Goal: Transaction & Acquisition: Download file/media

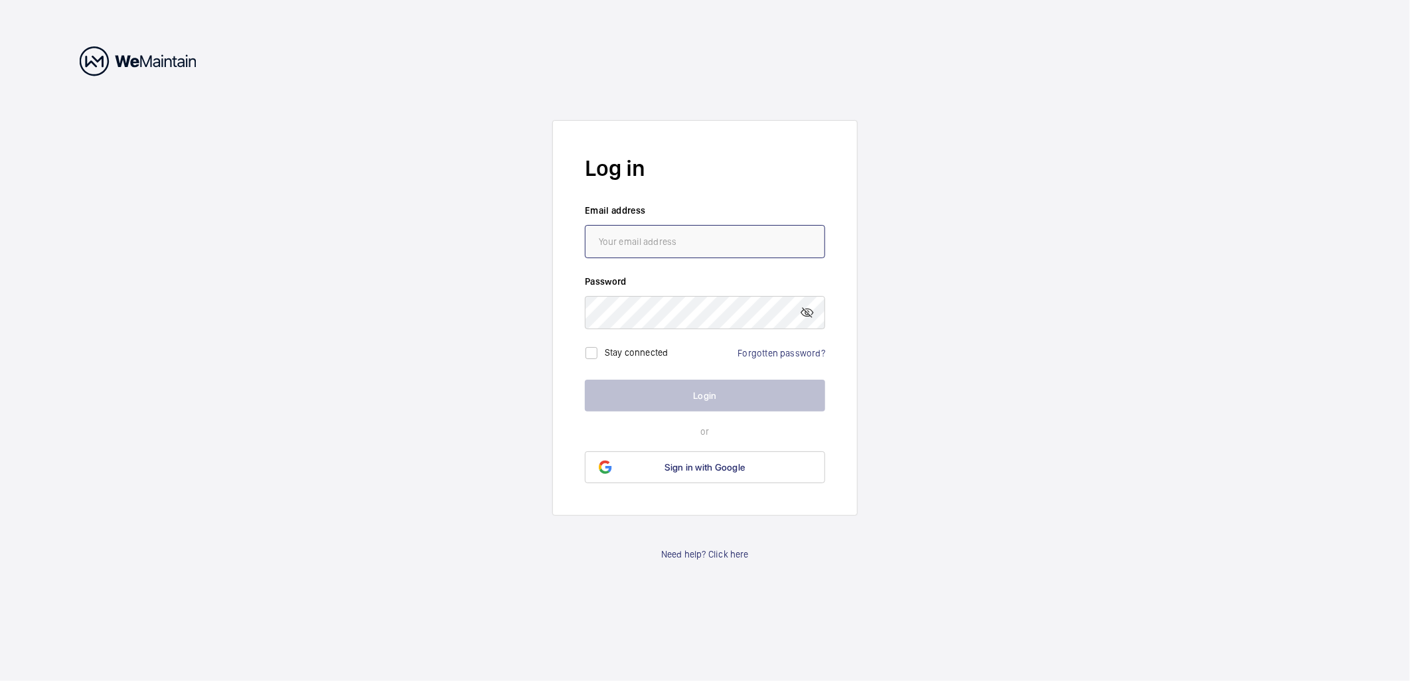
type input "[PERSON_NAME][EMAIL_ADDRESS][DOMAIN_NAME]"
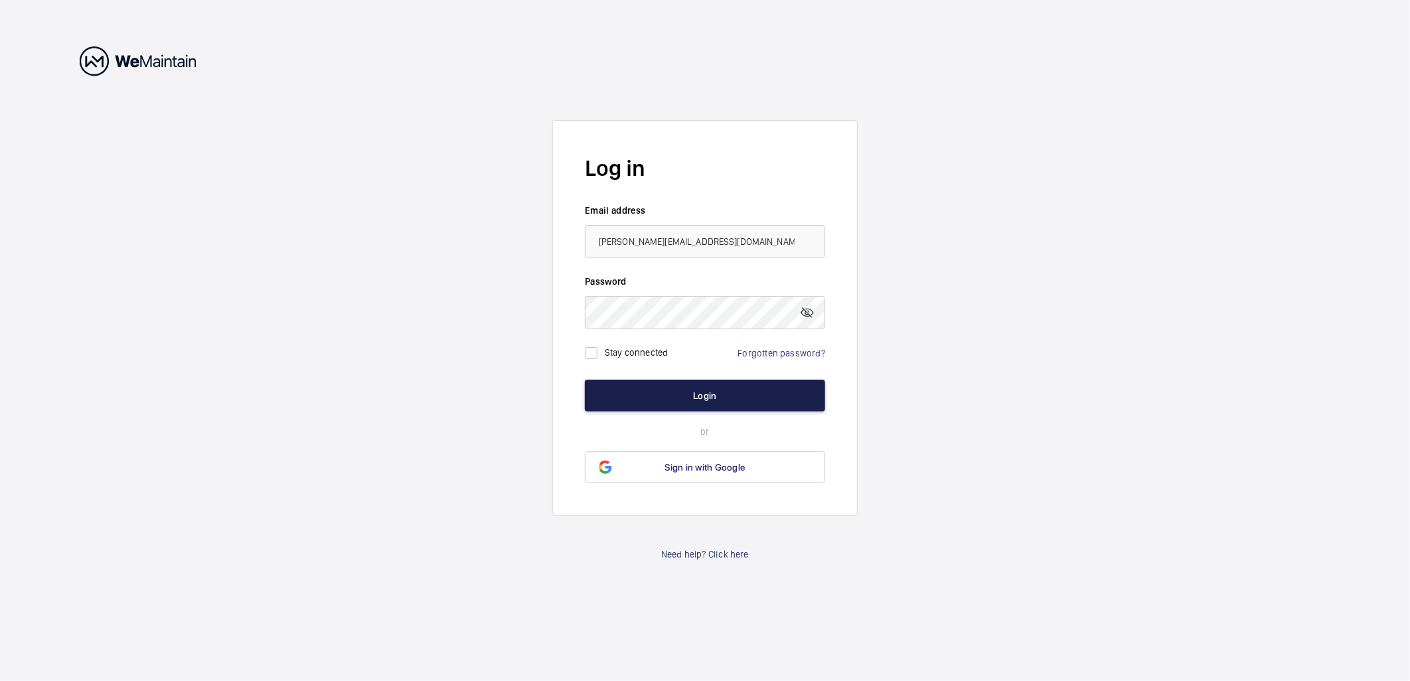
click at [706, 408] on button "Login" at bounding box center [705, 396] width 240 height 32
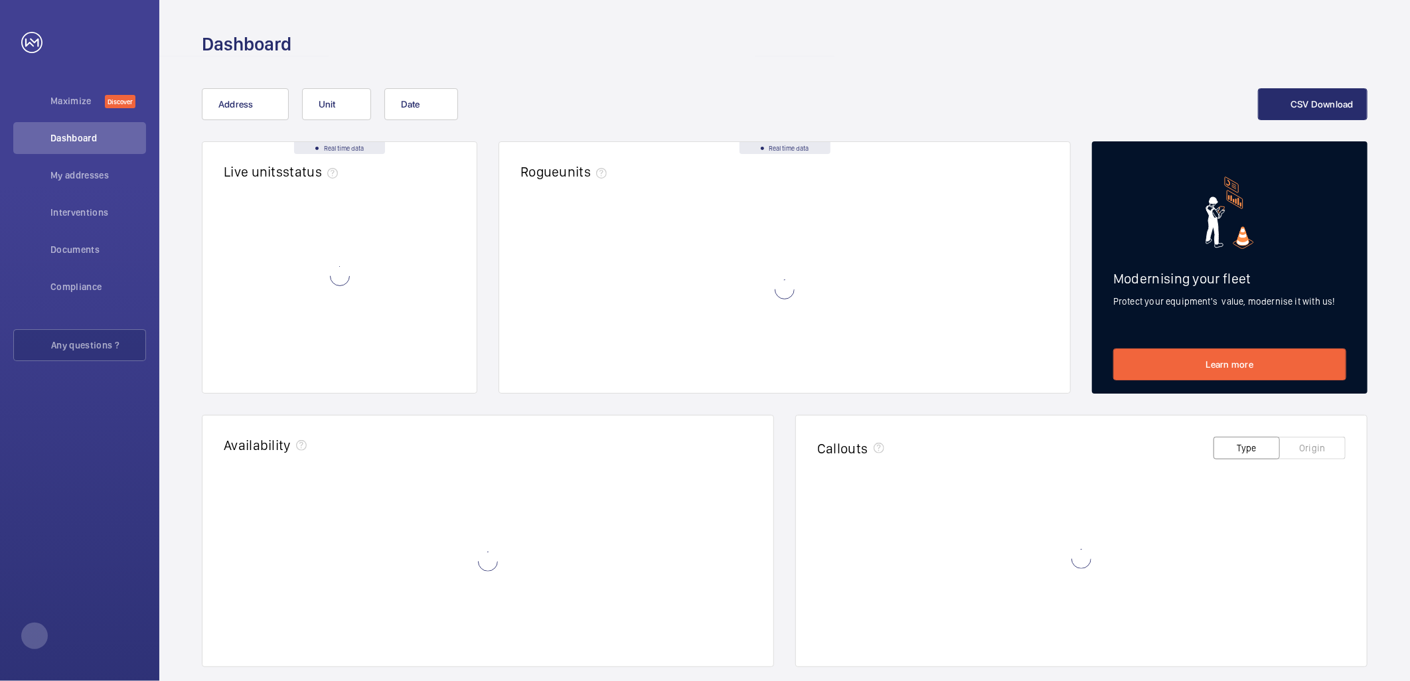
click at [702, 400] on div "Real time data Live units status﻿ Real time data Rogue units Modernising your f…" at bounding box center [785, 540] width 1166 height 799
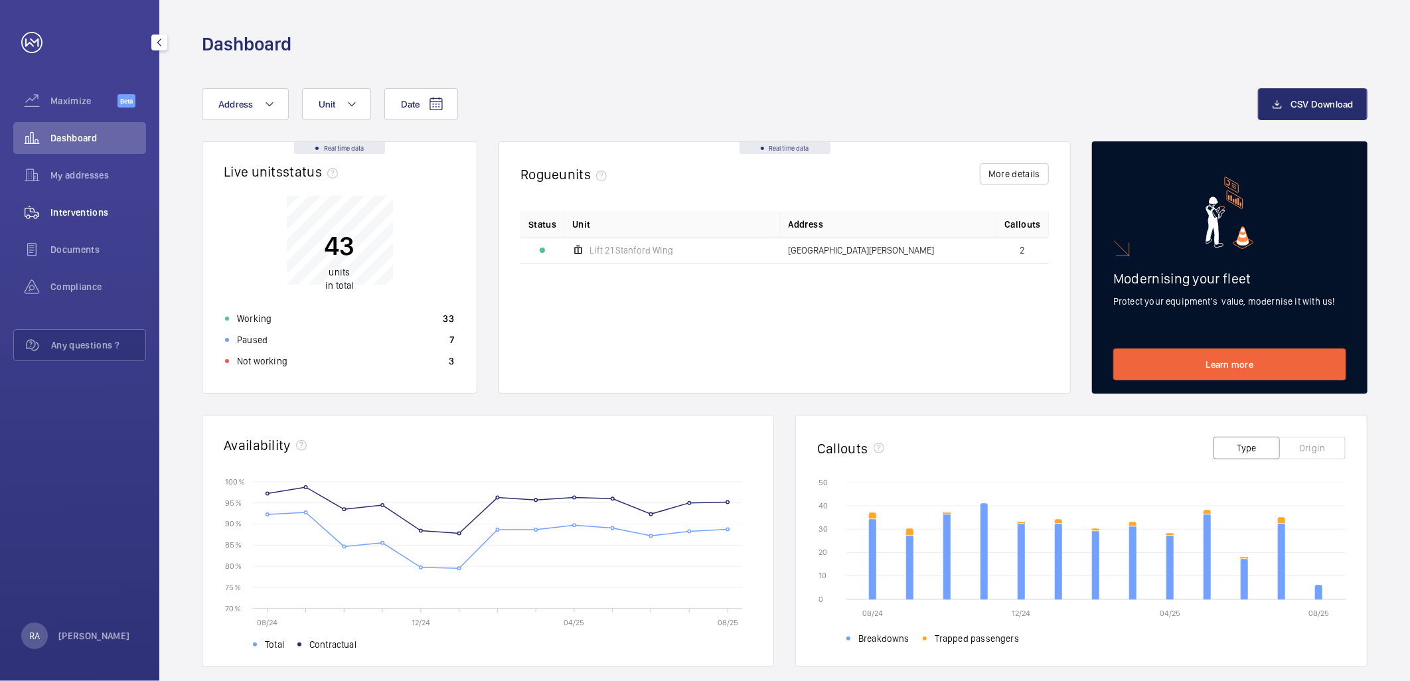
click at [90, 208] on span "Interventions" at bounding box center [98, 212] width 96 height 13
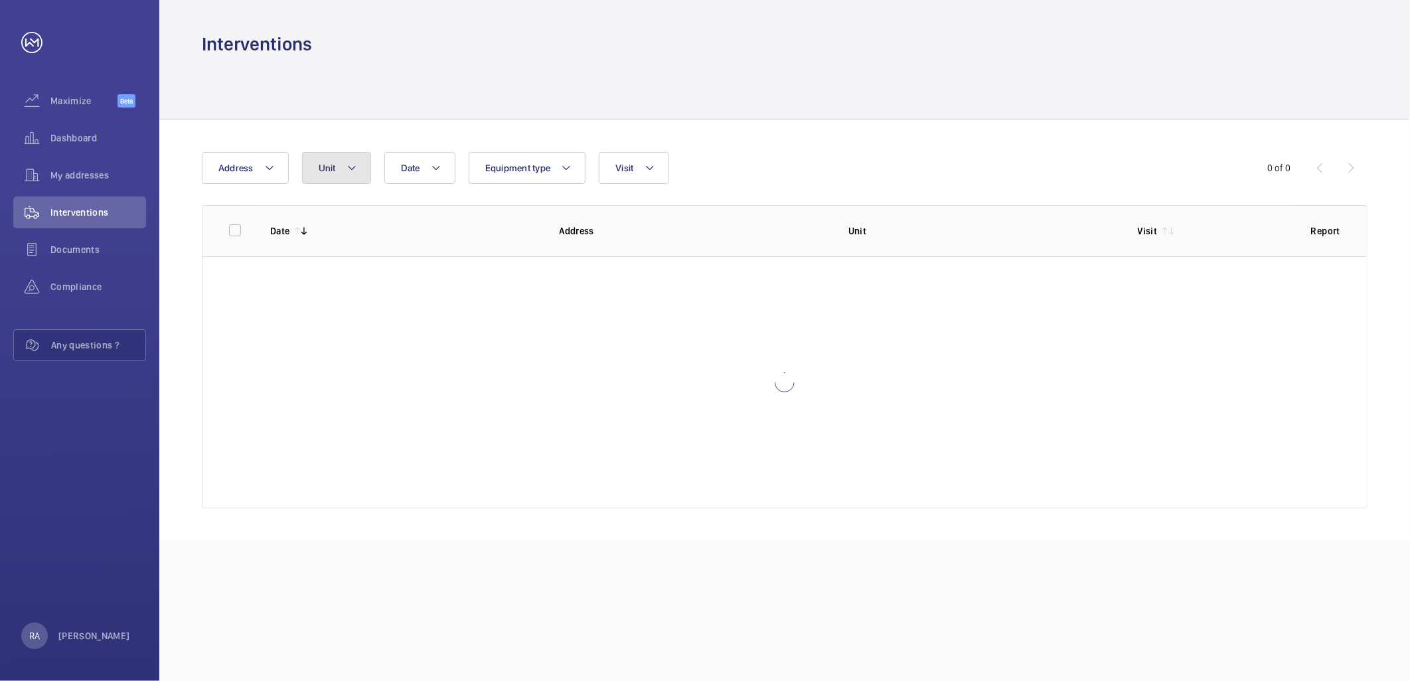
click at [344, 166] on button "Unit" at bounding box center [336, 168] width 69 height 32
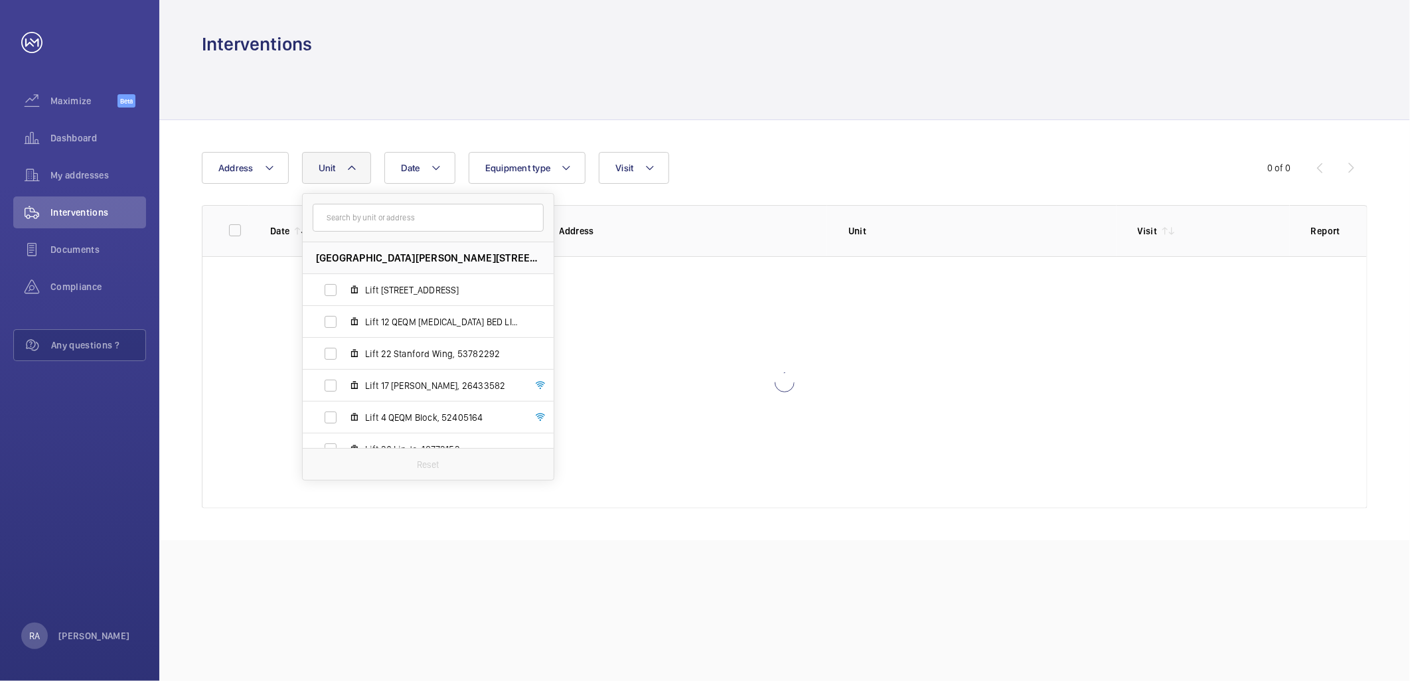
click at [347, 223] on input "text" at bounding box center [428, 218] width 231 height 28
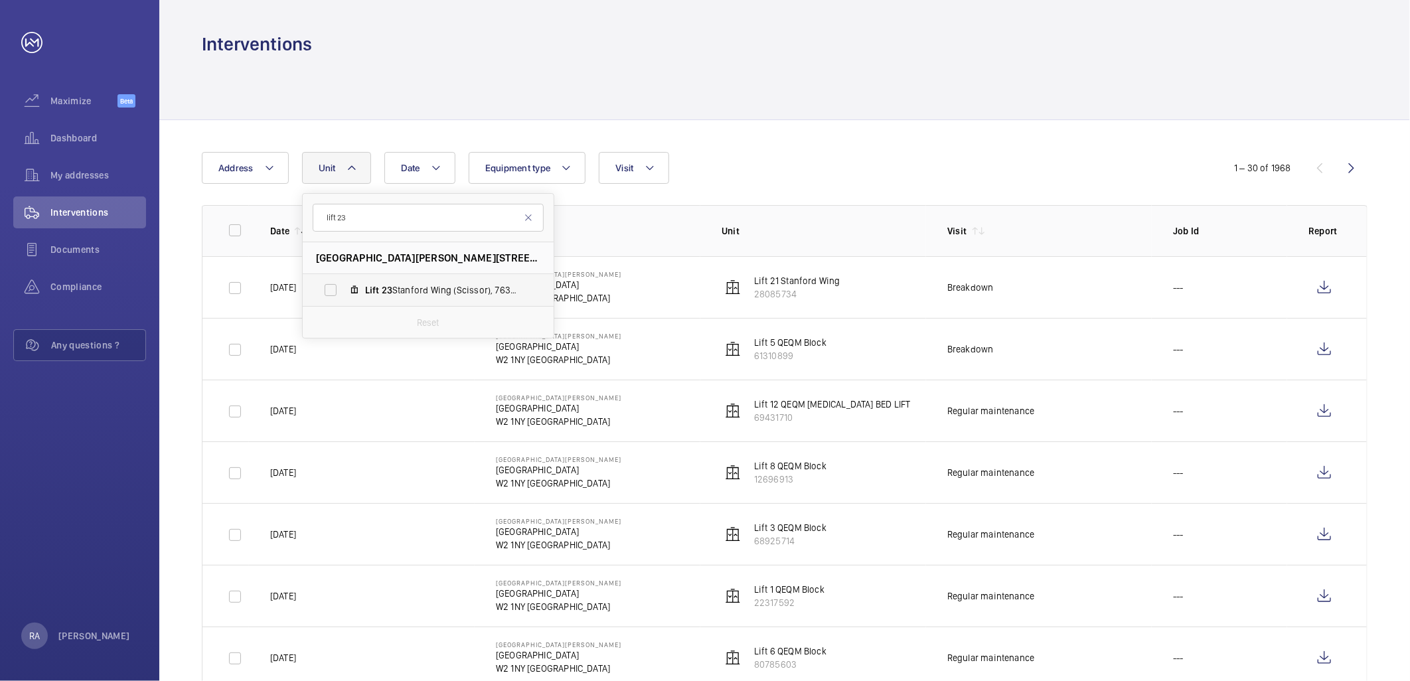
type input "lift 23"
click at [328, 290] on label "Lift 23 Stanford Wing (Scissor), 76317553" at bounding box center [418, 290] width 230 height 32
click at [328, 290] on input "Lift 23 Stanford Wing (Scissor), 76317553" at bounding box center [330, 290] width 27 height 27
checkbox input "true"
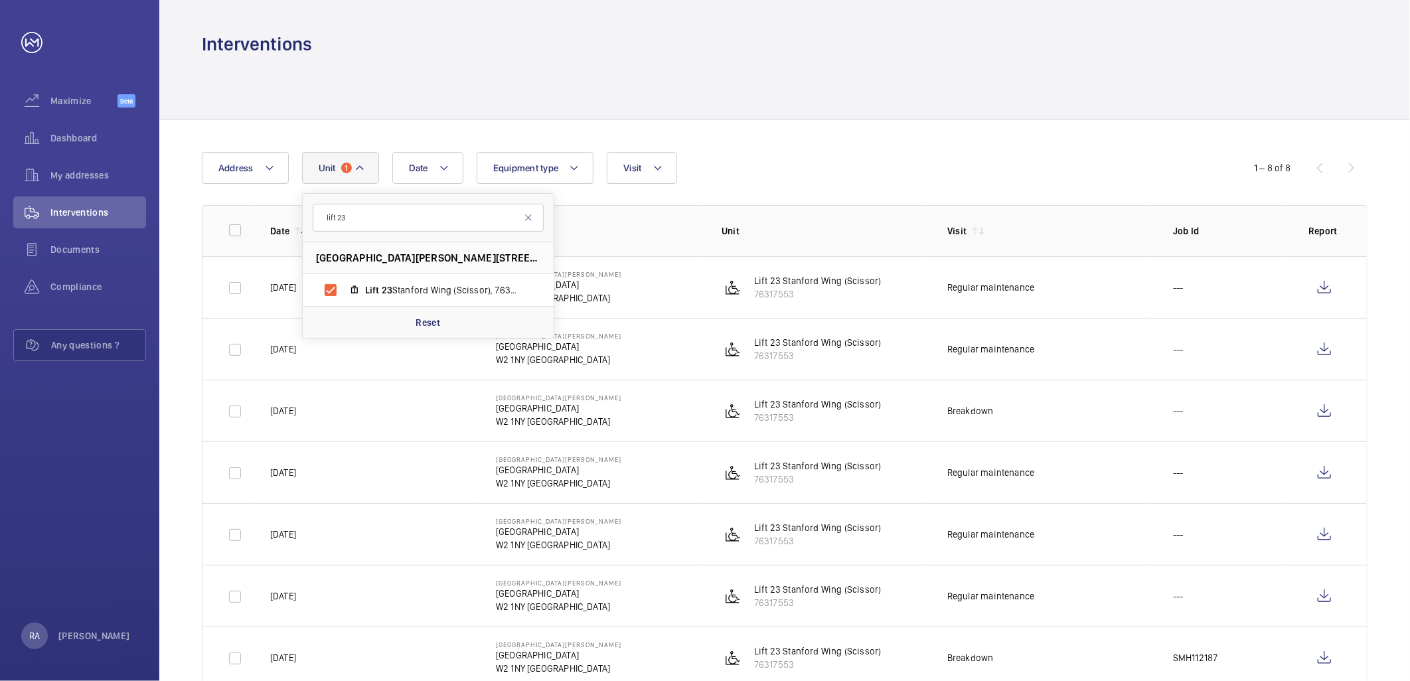
click at [885, 144] on div "Date Address [STREET_ADDRESS][PERSON_NAME] Lift 23 [GEOGRAPHIC_DATA] (Scissor),…" at bounding box center [784, 451] width 1251 height 663
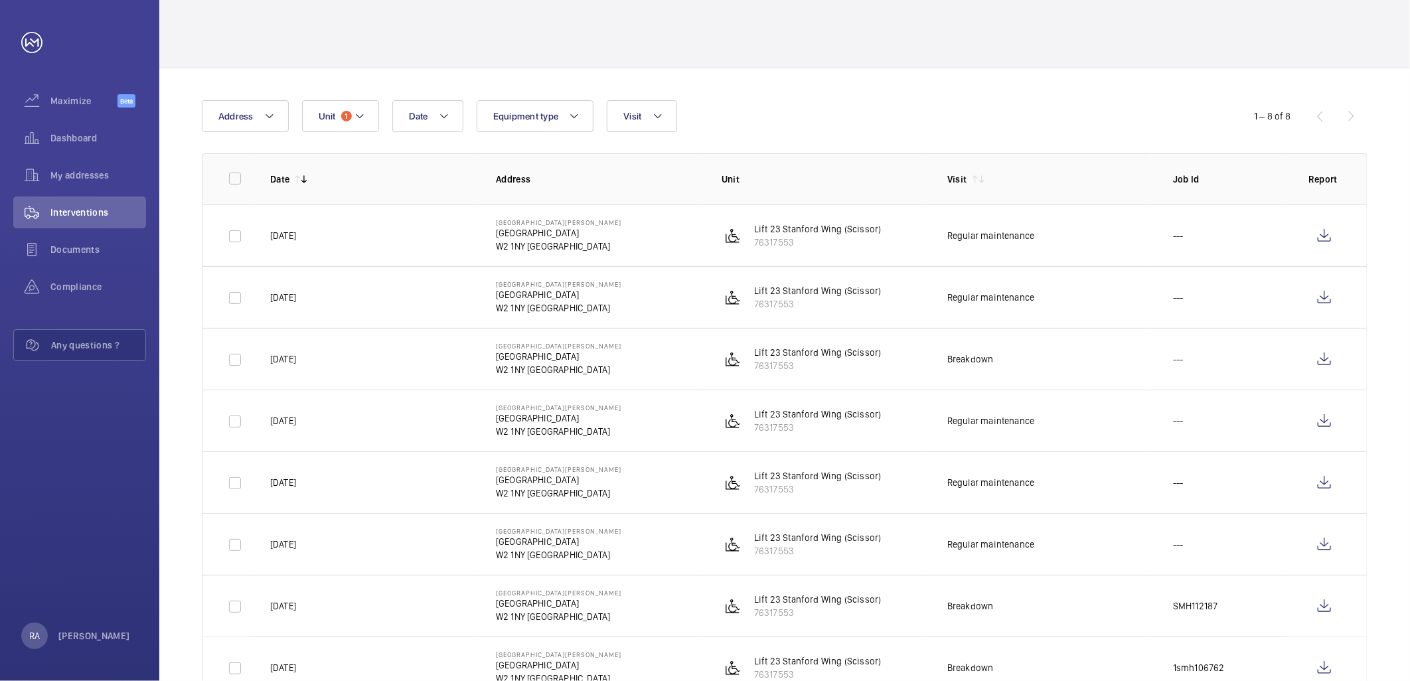
scroll to position [103, 0]
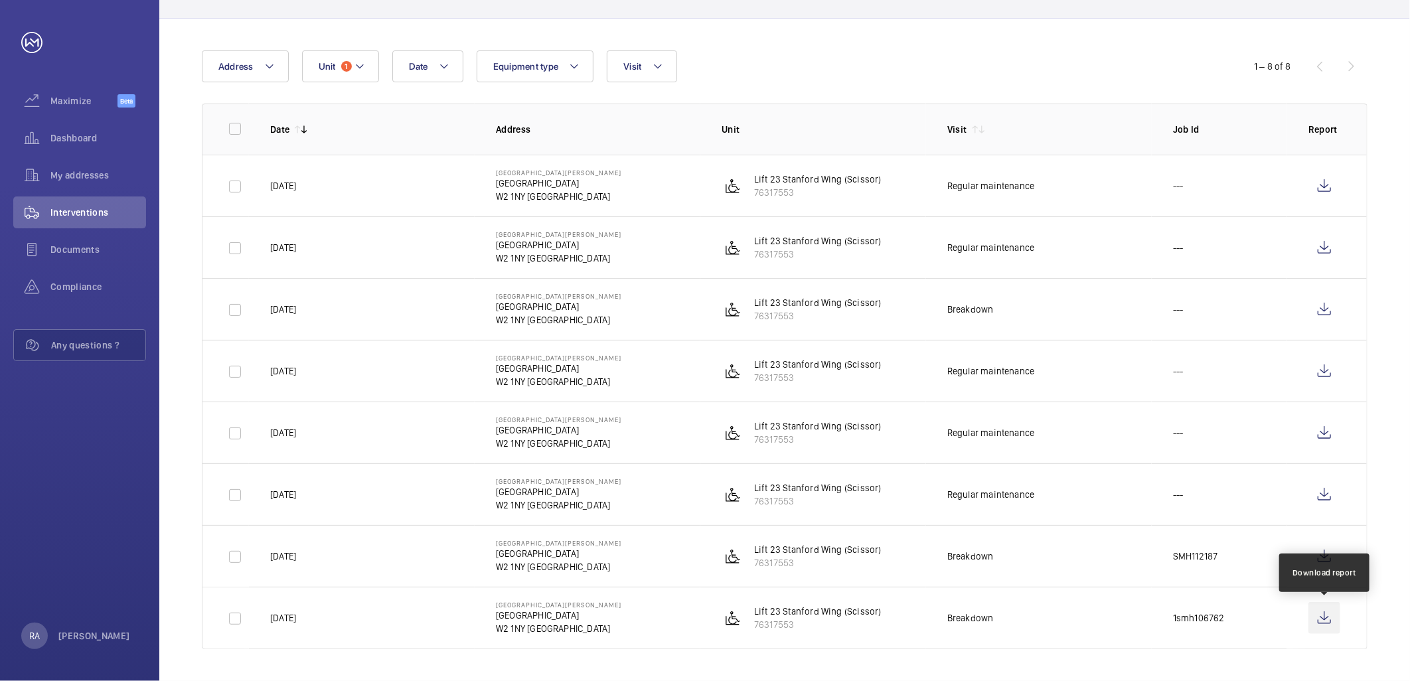
click at [1326, 622] on wm-front-icon-button at bounding box center [1325, 618] width 32 height 32
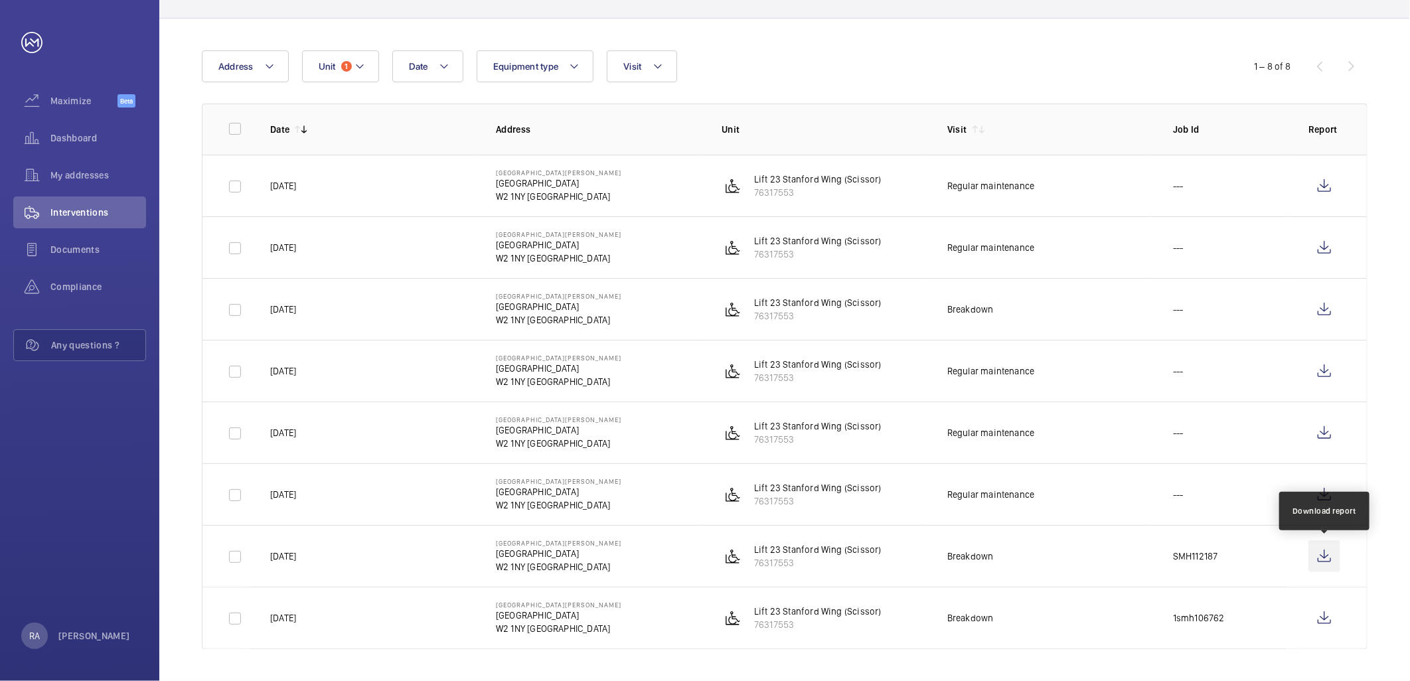
click at [1333, 560] on wm-front-icon-button at bounding box center [1325, 557] width 32 height 32
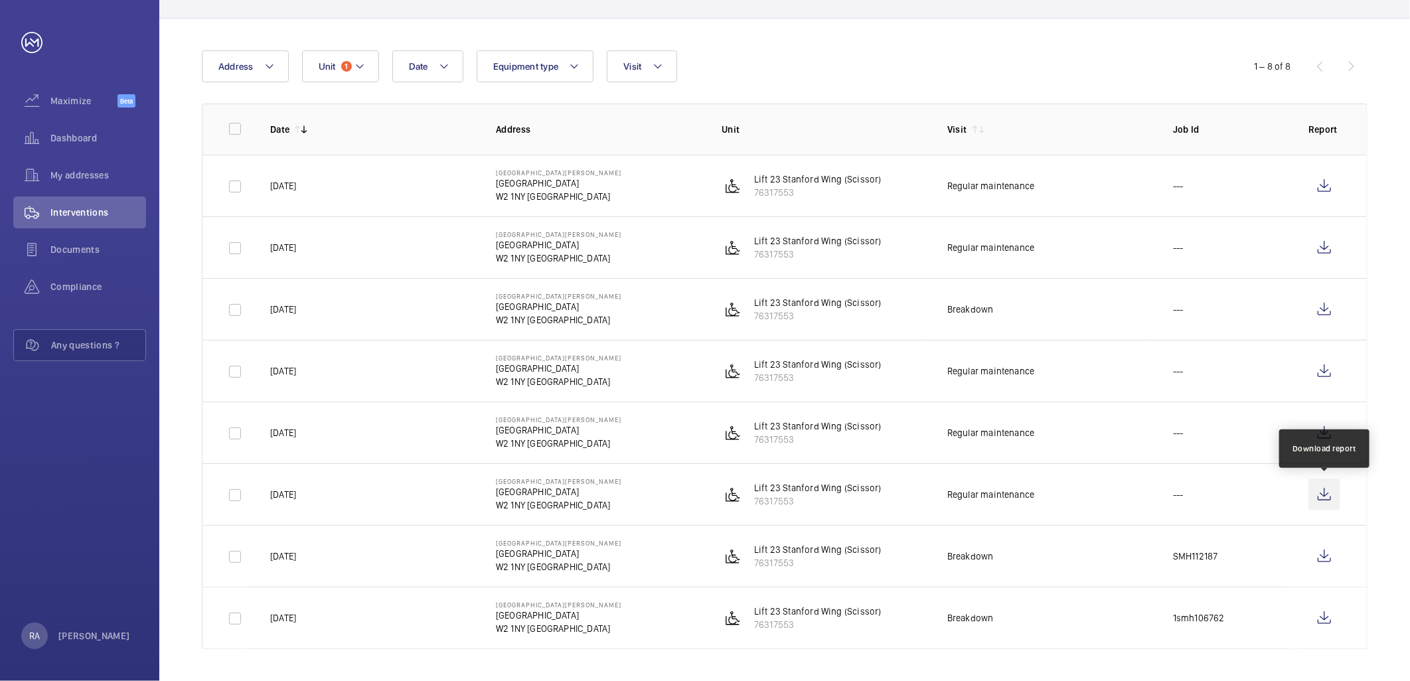
click at [1328, 497] on wm-front-icon-button at bounding box center [1325, 495] width 32 height 32
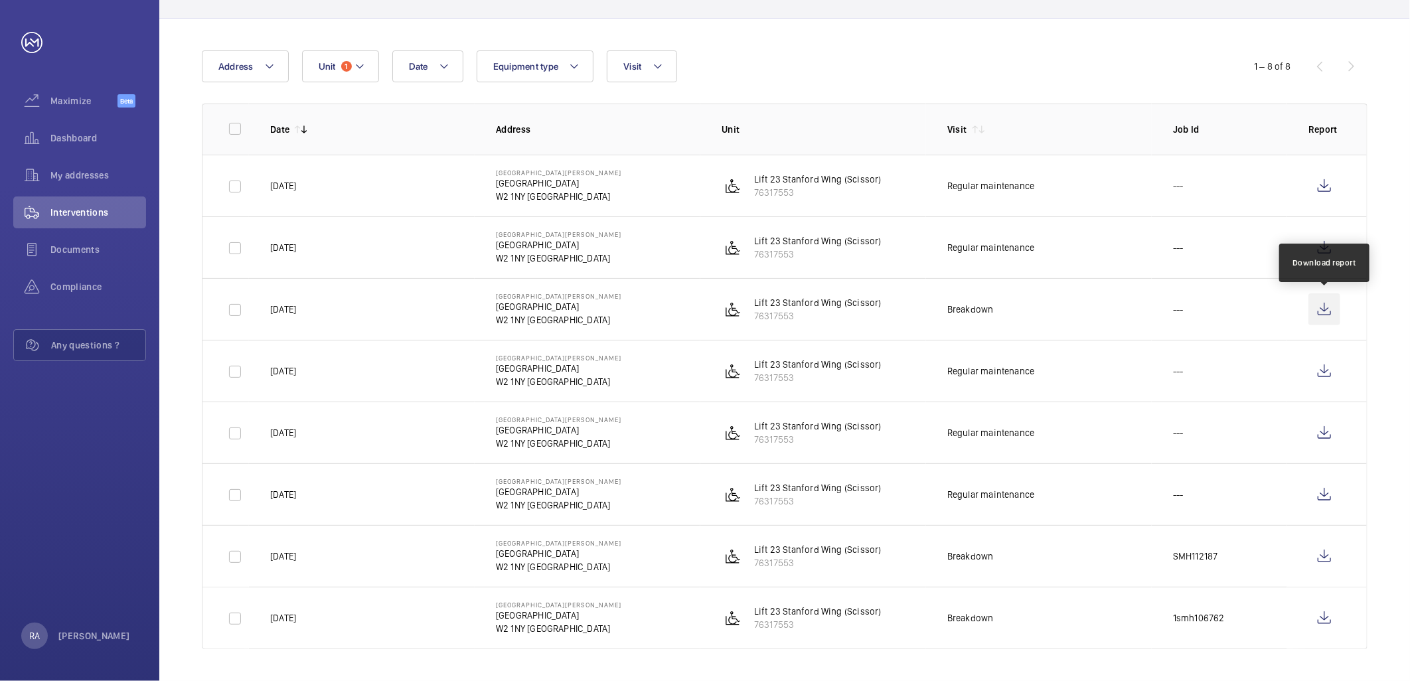
click at [1323, 317] on wm-front-icon-button at bounding box center [1325, 309] width 32 height 32
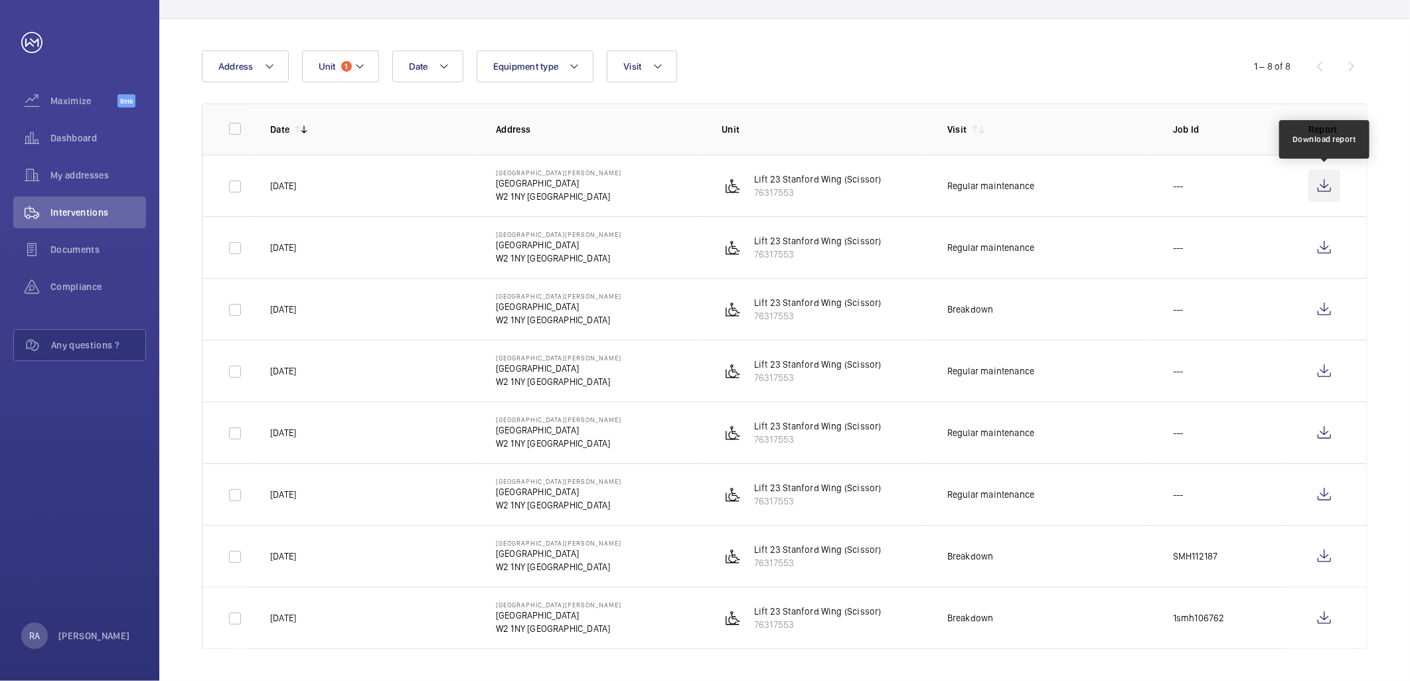
click at [1327, 186] on wm-front-icon-button at bounding box center [1325, 186] width 32 height 32
click at [1329, 246] on wm-front-icon-button at bounding box center [1325, 248] width 32 height 32
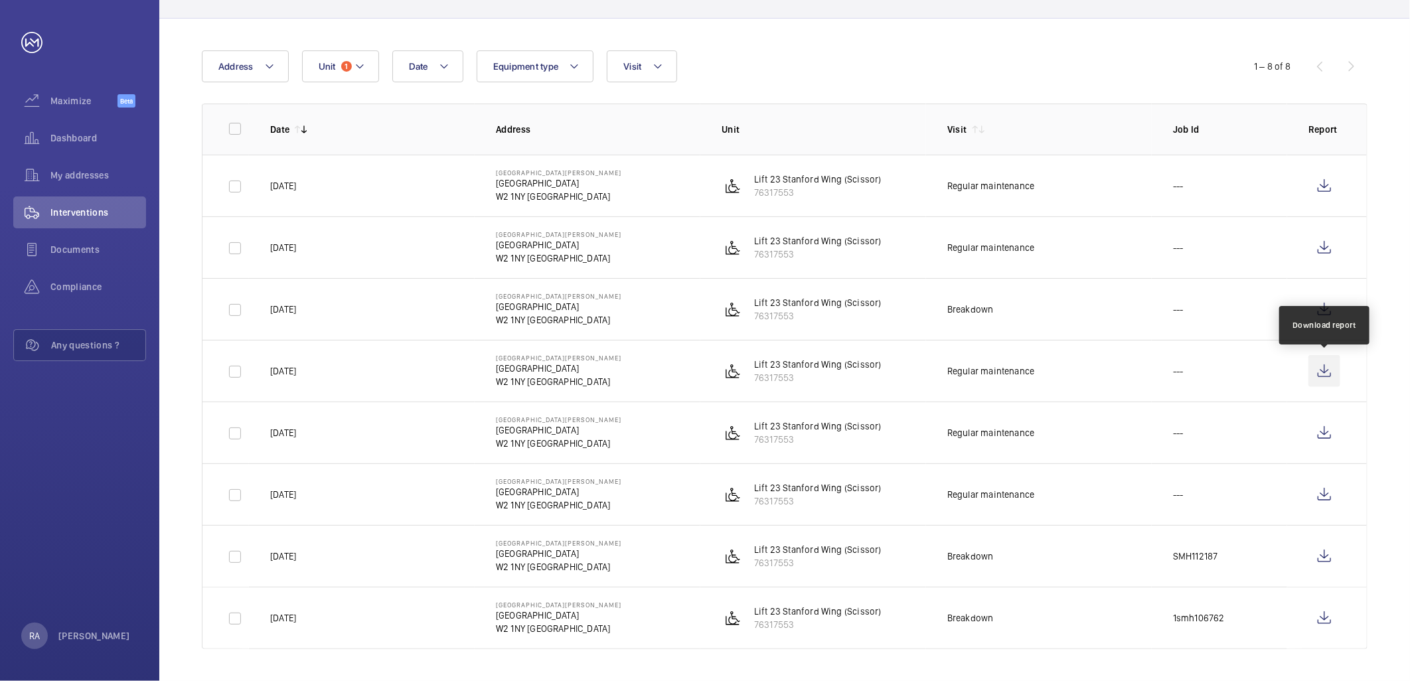
click at [1326, 369] on wm-front-icon-button at bounding box center [1325, 371] width 32 height 32
